Goal: Check status: Check status

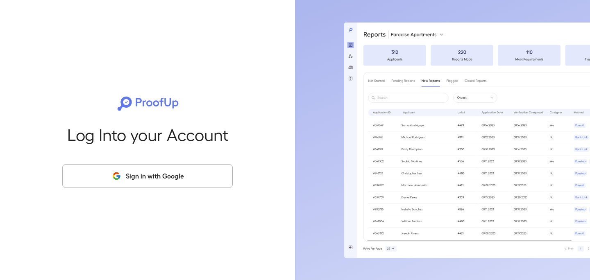
click at [157, 185] on button "Sign in with Google" at bounding box center [147, 176] width 171 height 24
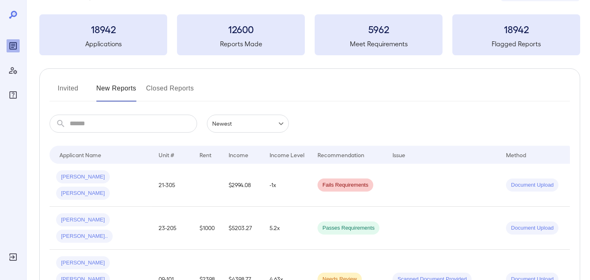
scroll to position [42, 0]
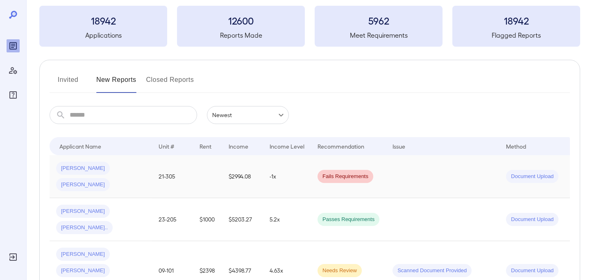
click at [201, 172] on td at bounding box center [207, 176] width 29 height 43
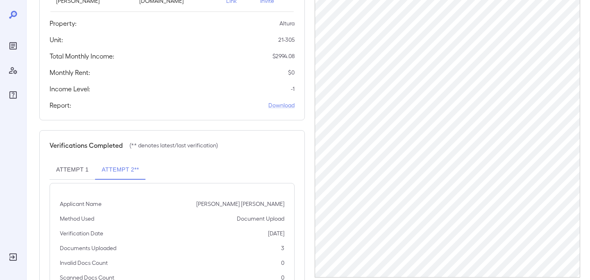
scroll to position [219, 0]
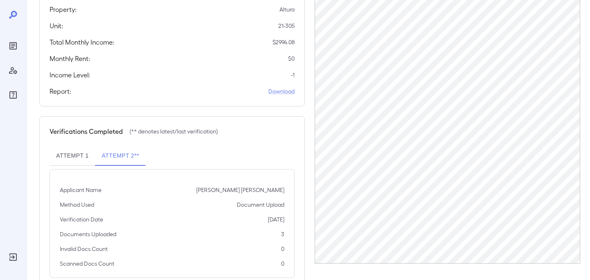
click at [77, 146] on button "Attempt 1" at bounding box center [73, 156] width 46 height 20
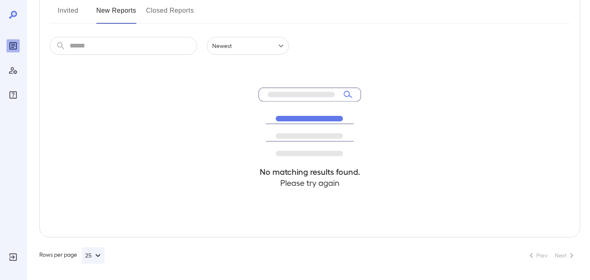
scroll to position [42, 0]
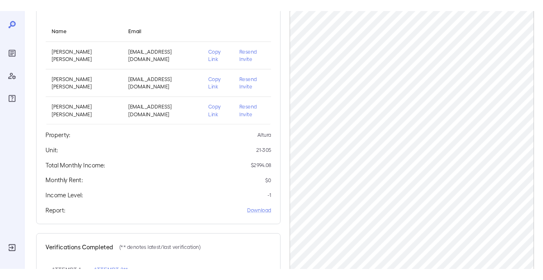
scroll to position [81, 0]
